Goal: Task Accomplishment & Management: Understand process/instructions

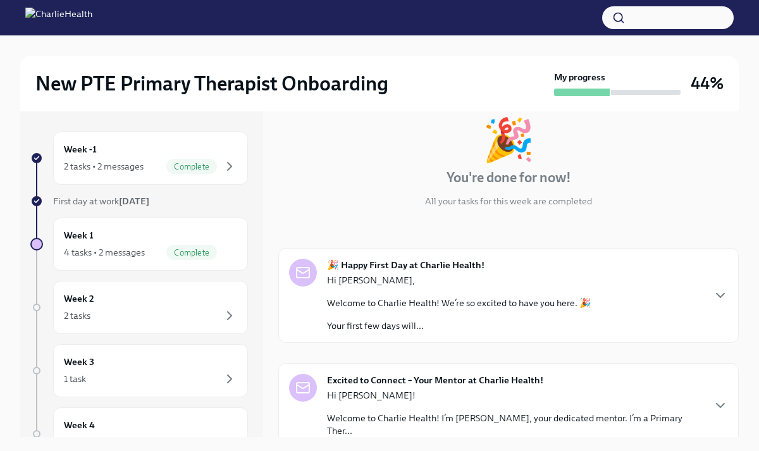
scroll to position [153, 0]
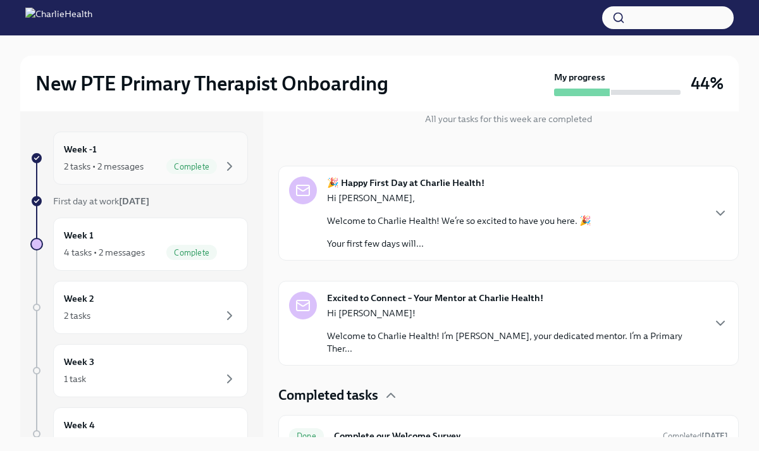
click at [159, 153] on div "Week -1 2 tasks • 2 messages Complete" at bounding box center [150, 158] width 173 height 32
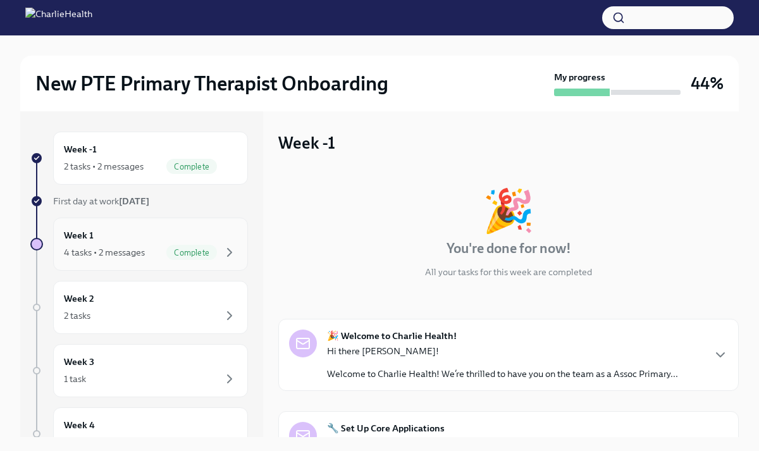
click at [158, 230] on div "Week 1 4 tasks • 2 messages Complete" at bounding box center [150, 244] width 173 height 32
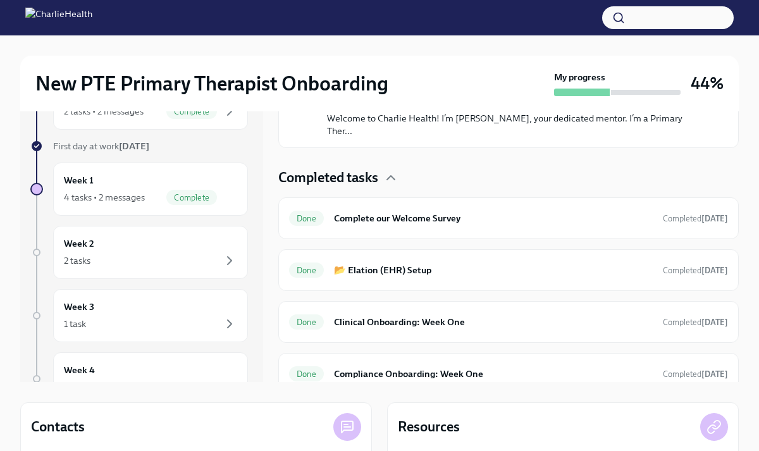
scroll to position [120, 0]
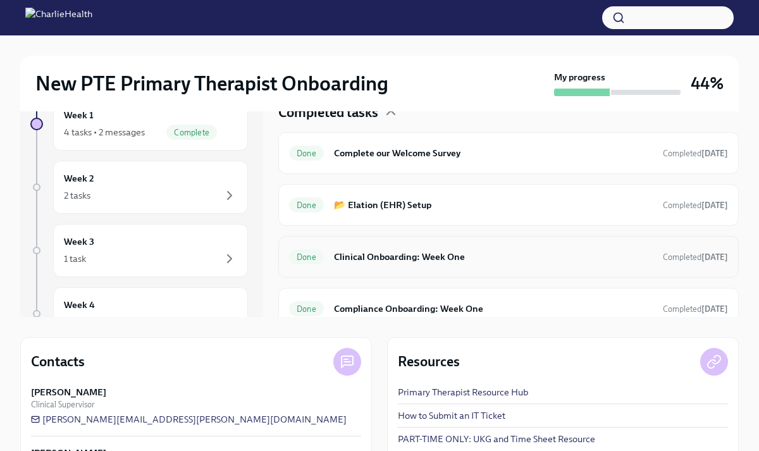
click at [380, 255] on div "Done Clinical Onboarding: Week One Completed [DATE]" at bounding box center [508, 257] width 461 height 42
click at [368, 250] on h6 "Clinical Onboarding: Week One" at bounding box center [493, 257] width 319 height 14
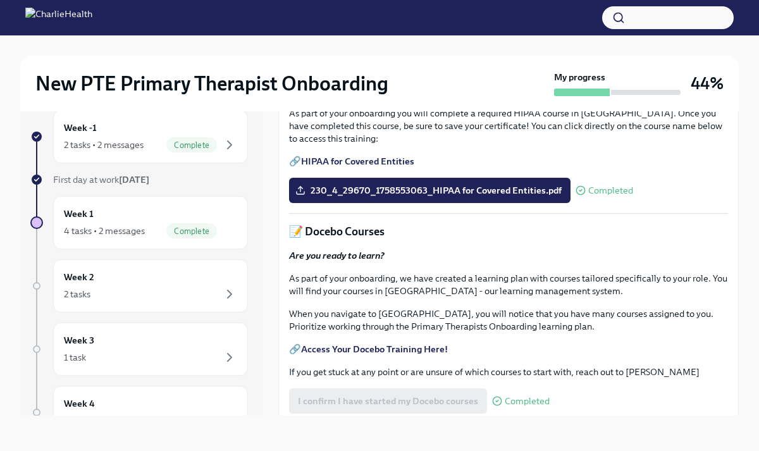
scroll to position [422, 0]
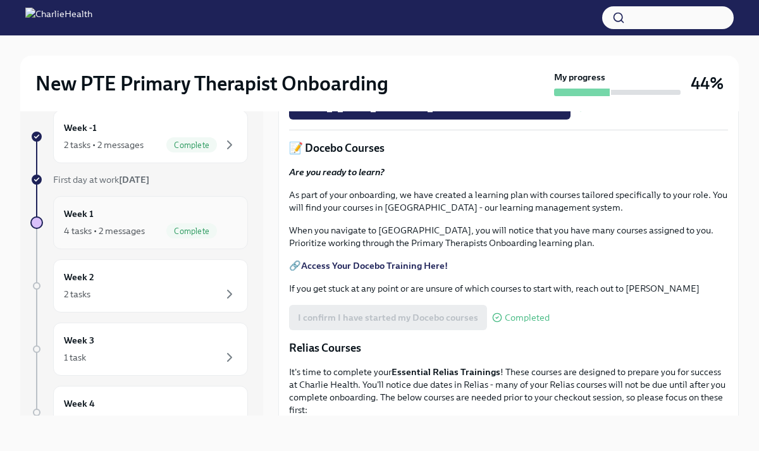
click at [125, 237] on div "4 tasks • 2 messages Complete" at bounding box center [150, 230] width 173 height 15
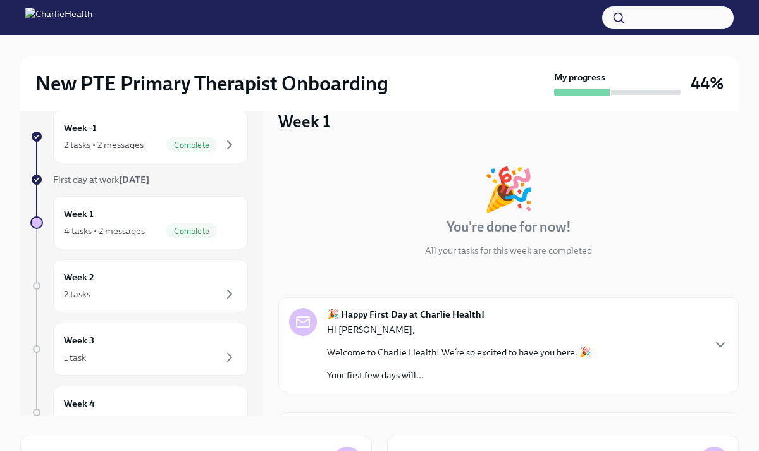
scroll to position [161, 0]
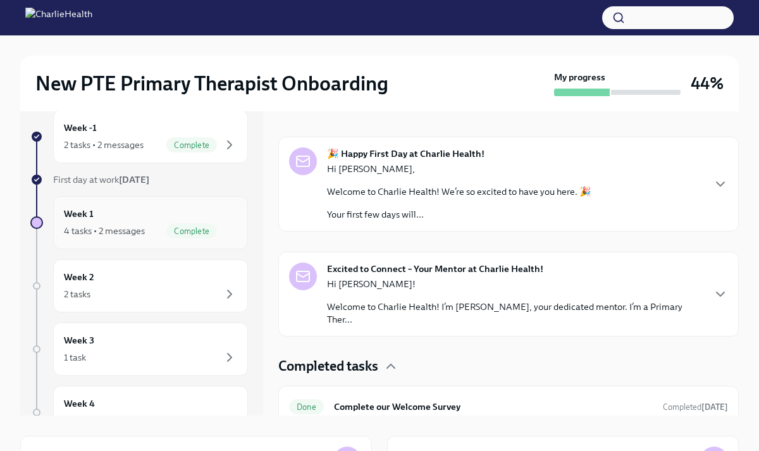
click at [134, 231] on div "4 tasks • 2 messages" at bounding box center [104, 231] width 81 height 13
click at [180, 232] on span "Complete" at bounding box center [191, 231] width 51 height 9
click at [108, 226] on div "4 tasks • 2 messages" at bounding box center [104, 231] width 81 height 13
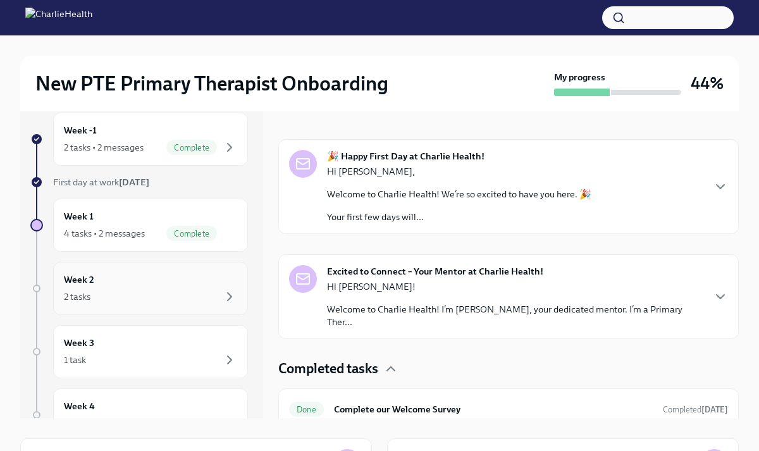
scroll to position [18, 0]
click at [96, 213] on div "Week 1 4 tasks • 2 messages Complete" at bounding box center [150, 226] width 173 height 32
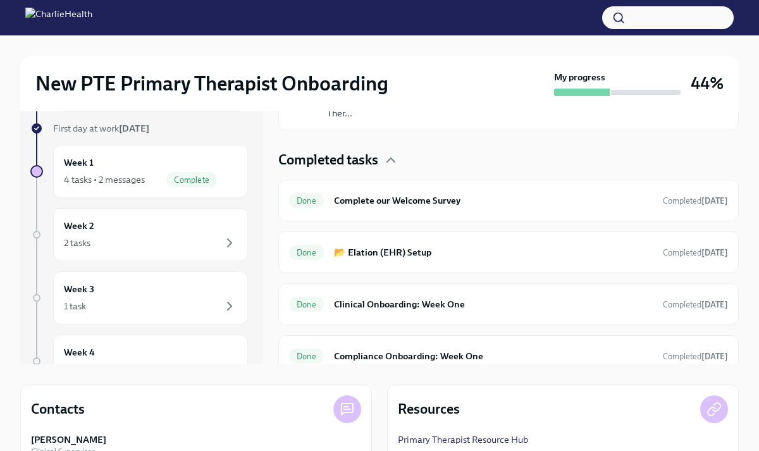
scroll to position [105, 0]
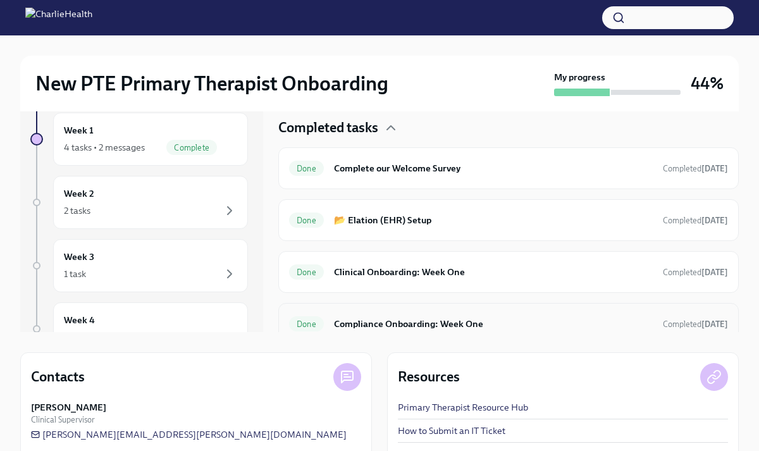
click at [413, 317] on h6 "Compliance Onboarding: Week One" at bounding box center [493, 324] width 319 height 14
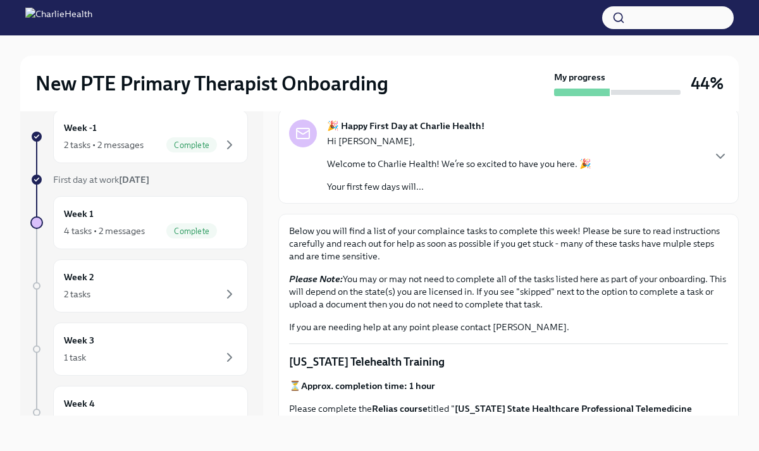
scroll to position [29, 0]
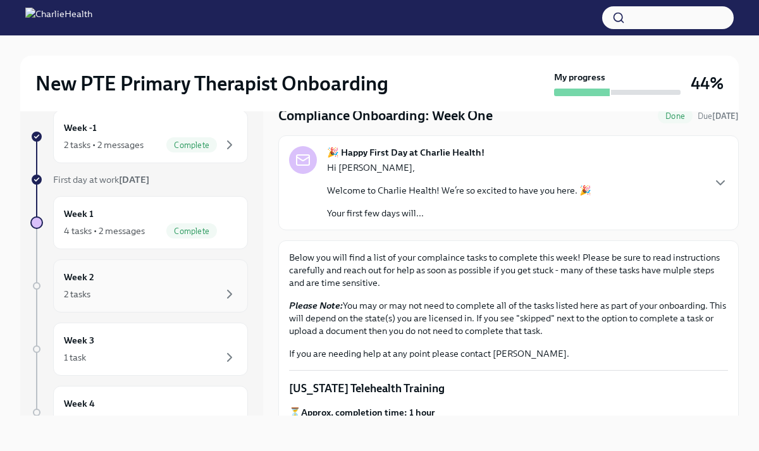
click at [153, 297] on div "2 tasks" at bounding box center [150, 294] width 173 height 15
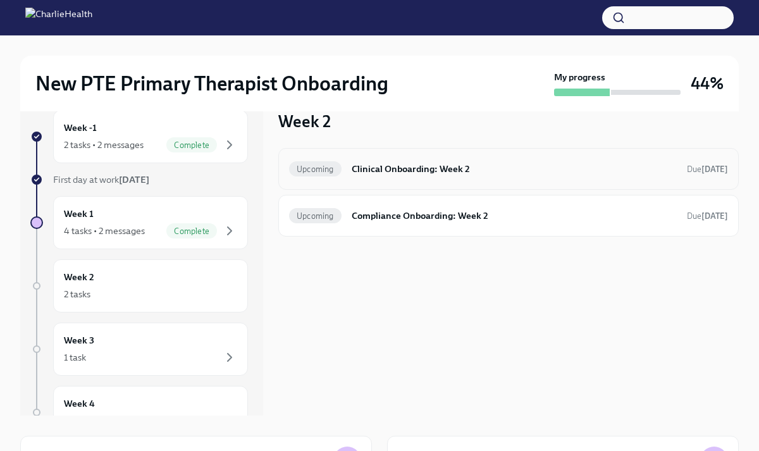
click at [364, 166] on h6 "Clinical Onboarding: Week 2" at bounding box center [514, 169] width 325 height 14
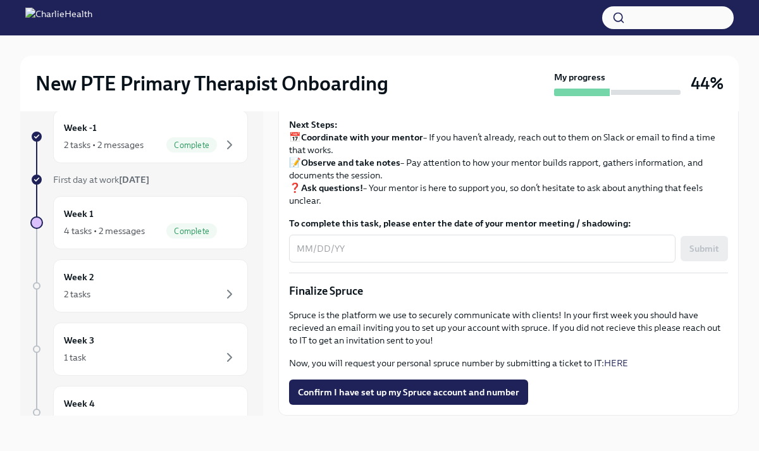
scroll to position [1379, 0]
click at [226, 294] on icon "button" at bounding box center [229, 294] width 15 height 15
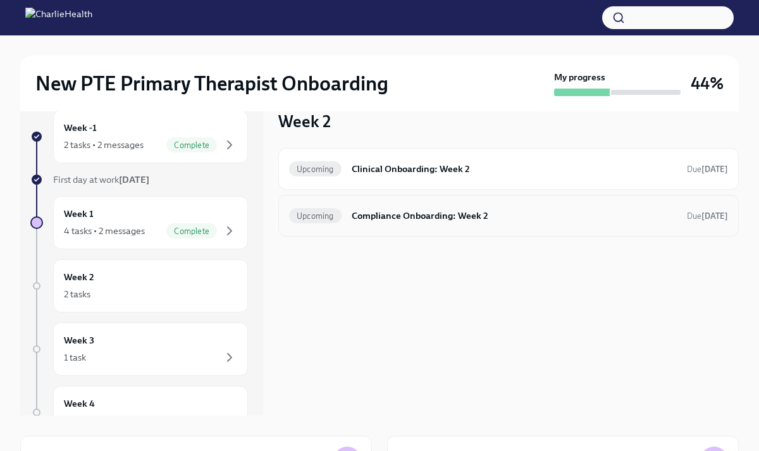
click at [404, 223] on div "Upcoming Compliance Onboarding: Week 2 Due [DATE]" at bounding box center [508, 216] width 439 height 20
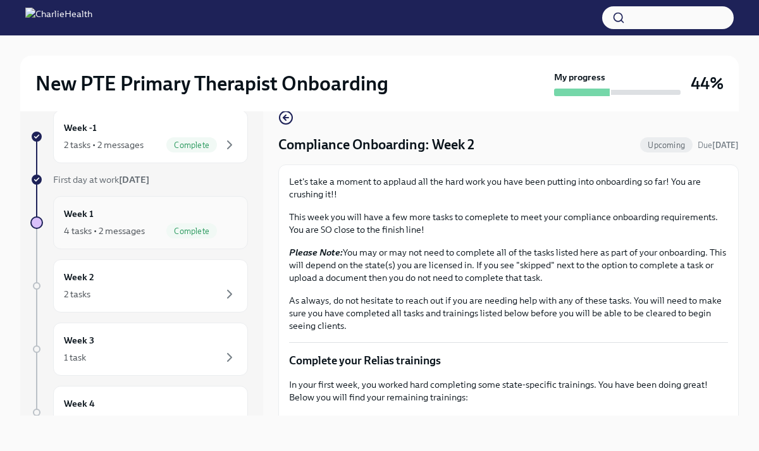
click at [104, 218] on div "Week 1 4 tasks • 2 messages Complete" at bounding box center [150, 223] width 173 height 32
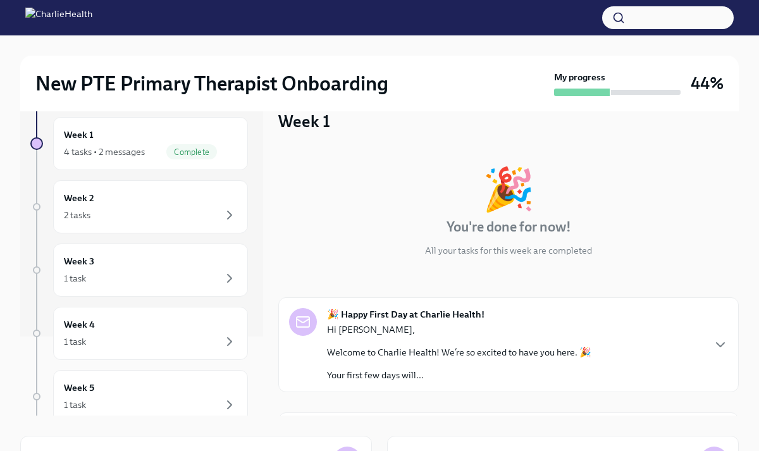
scroll to position [194, 0]
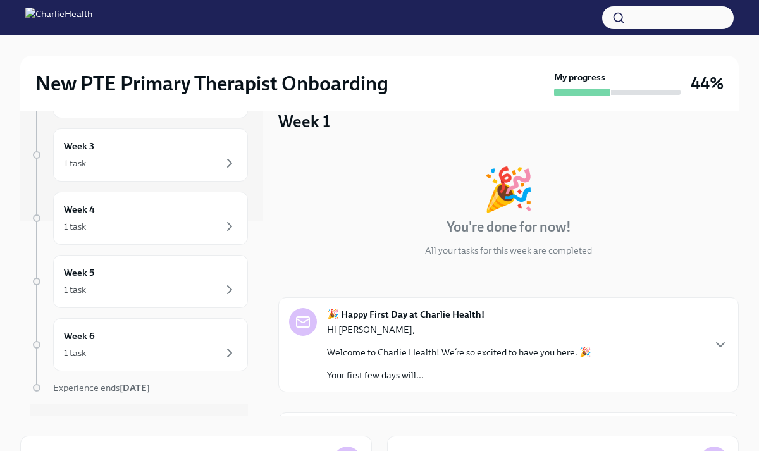
click at [104, 218] on div "Week 4 1 task" at bounding box center [150, 218] width 173 height 32
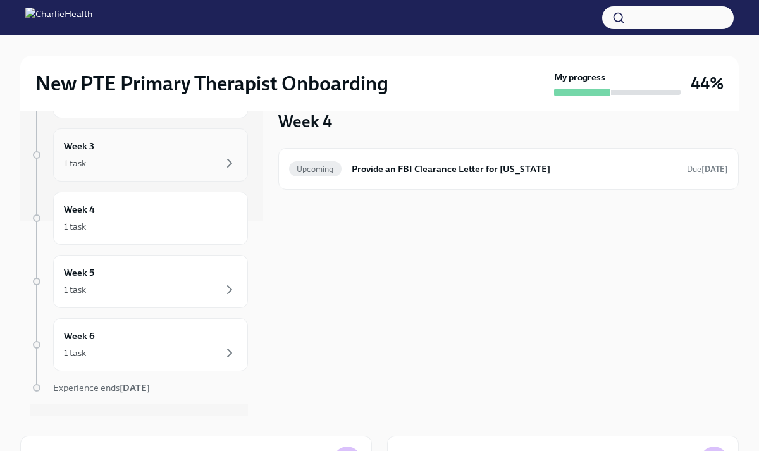
click at [94, 156] on div "1 task" at bounding box center [150, 163] width 173 height 15
click at [92, 211] on h6 "Week 3" at bounding box center [79, 210] width 30 height 14
